Goal: Navigation & Orientation: Find specific page/section

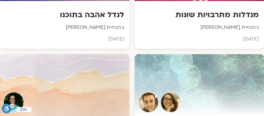
scroll to position [3422, 0]
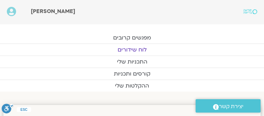
click at [137, 47] on link "לוח שידורים" at bounding box center [132, 50] width 264 height 12
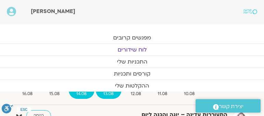
click at [84, 91] on span "14.08" at bounding box center [82, 93] width 26 height 7
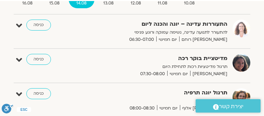
scroll to position [97, 0]
